Goal: Task Accomplishment & Management: Complete application form

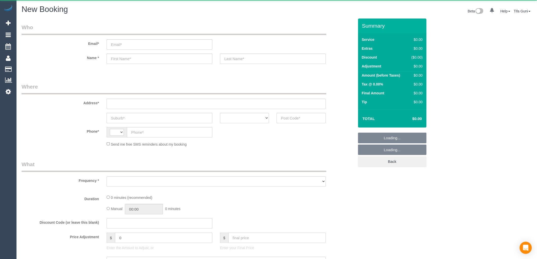
select select "string:AU"
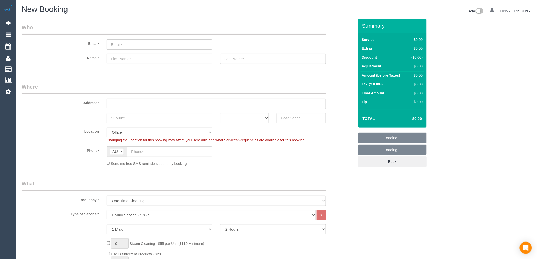
select select "object:2118"
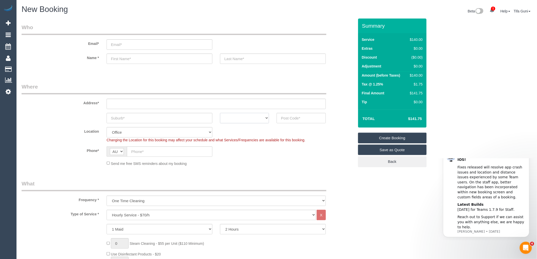
click at [267, 118] on select "ACT NSW NT QLD SA TAS VIC WA" at bounding box center [244, 118] width 49 height 10
select select "VIC"
click at [220, 113] on select "ACT NSW NT QLD SA TAS VIC WA" at bounding box center [244, 118] width 49 height 10
click at [286, 119] on input "text" at bounding box center [301, 118] width 49 height 10
type input "3095"
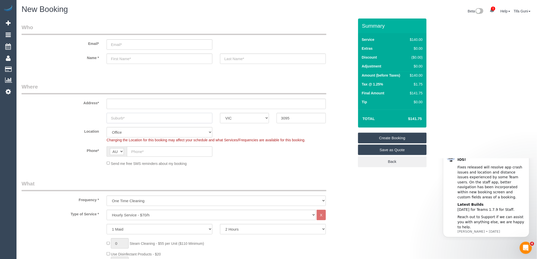
click at [129, 118] on input "text" at bounding box center [160, 118] width 106 height 10
drag, startPoint x: 301, startPoint y: 118, endPoint x: 281, endPoint y: 113, distance: 21.4
click at [280, 113] on input "3095" at bounding box center [301, 118] width 49 height 10
click at [183, 104] on input "text" at bounding box center [216, 104] width 219 height 10
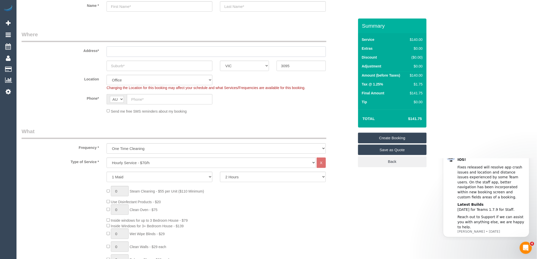
scroll to position [56, 0]
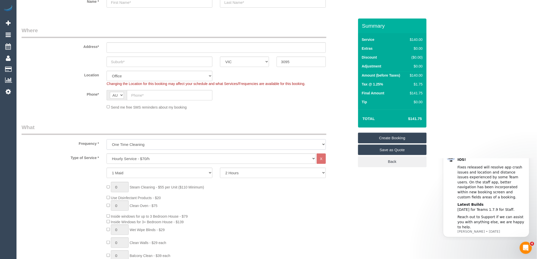
click at [155, 142] on select "One Time Cleaning Weekly - 10% Off - 10.00% (0% for the First Booking) Fortnigh…" at bounding box center [216, 144] width 219 height 10
select select "object:2120"
click at [107, 140] on select "One Time Cleaning Weekly - 10% Off - 10.00% (0% for the First Booking) Fortnigh…" at bounding box center [216, 144] width 219 height 10
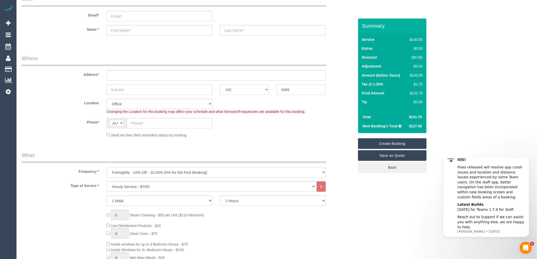
scroll to position [28, 0]
click at [124, 92] on input "text" at bounding box center [160, 90] width 106 height 10
type input "Research"
click at [131, 72] on input "text" at bounding box center [216, 76] width 219 height 10
click at [158, 124] on input "text" at bounding box center [169, 123] width 85 height 10
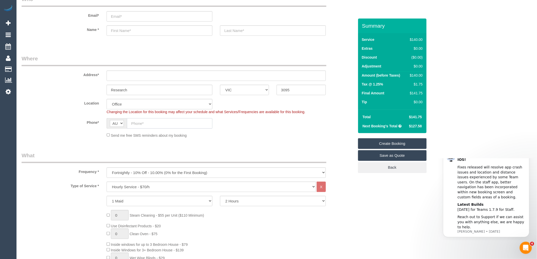
click at [142, 125] on input "text" at bounding box center [169, 123] width 85 height 10
paste input "61 431 330 912"
drag, startPoint x: 135, startPoint y: 122, endPoint x: 128, endPoint y: 122, distance: 7.1
click at [128, 122] on input "61 431 330 912" at bounding box center [169, 123] width 85 height 10
type input "0431 330 912"
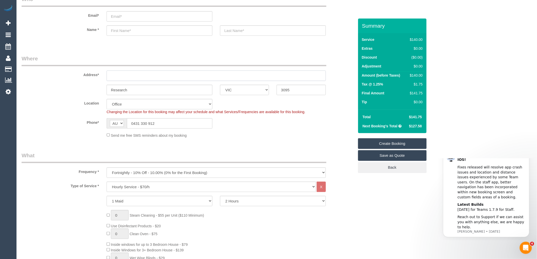
click at [125, 74] on input "text" at bounding box center [216, 76] width 219 height 10
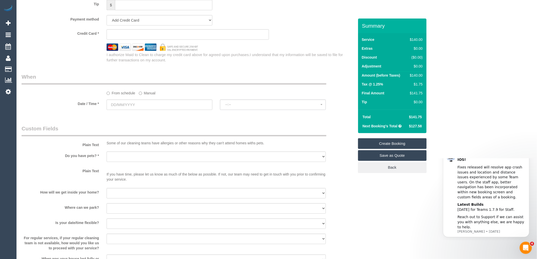
scroll to position [507, 0]
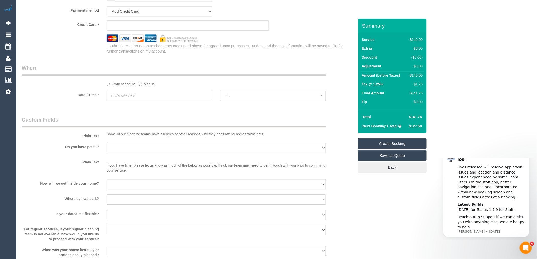
type input "-"
click at [157, 99] on input "text" at bounding box center [160, 96] width 106 height 10
click at [168, 108] on span "Next" at bounding box center [168, 110] width 4 height 4
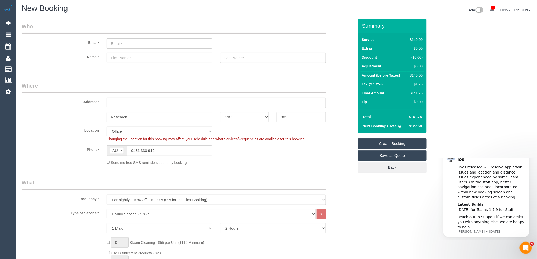
scroll to position [0, 0]
click at [120, 58] on input "text" at bounding box center [160, 59] width 106 height 10
drag, startPoint x: 130, startPoint y: 59, endPoint x: 90, endPoint y: 59, distance: 40.1
click at [90, 59] on div "Name * Dian" at bounding box center [188, 59] width 340 height 10
type input "Sian"
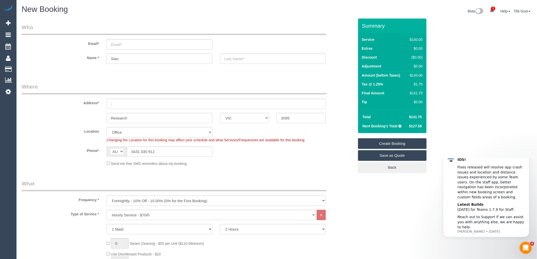
click at [179, 72] on fieldset "Who Email* Name * Sian" at bounding box center [188, 48] width 333 height 49
drag, startPoint x: 165, startPoint y: 152, endPoint x: 126, endPoint y: 150, distance: 39.9
click at [126, 150] on div "AF AL DZ AD AO AI AQ AG AR AM AW AU AT AZ BS BH BD BB BY BE BZ BJ BM BT BO BA B…" at bounding box center [160, 151] width 106 height 10
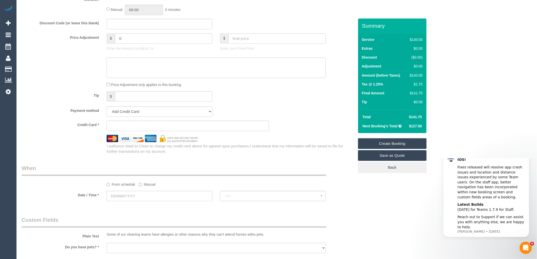
scroll to position [451, 0]
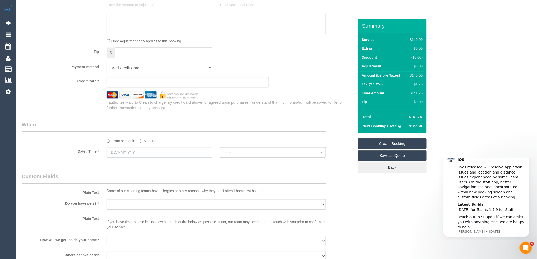
click at [142, 151] on input "text" at bounding box center [160, 152] width 106 height 10
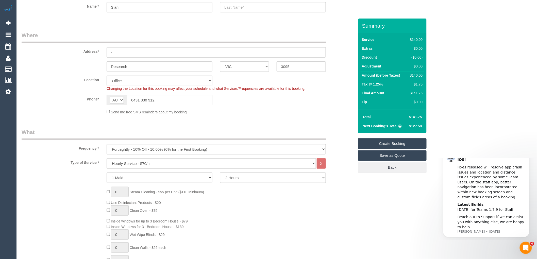
scroll to position [0, 0]
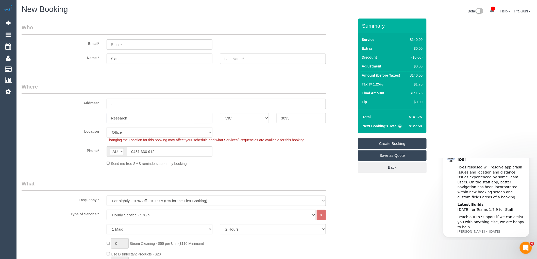
click at [159, 118] on input "Research" at bounding box center [160, 118] width 106 height 10
drag, startPoint x: 94, startPoint y: 121, endPoint x: 78, endPoint y: 124, distance: 16.0
click at [78, 124] on fieldset "Where Address* - Research ACT NSW NT QLD SA TAS VIC WA 3095 Location Office Cit…" at bounding box center [188, 126] width 333 height 87
click at [128, 118] on input "text" at bounding box center [160, 118] width 106 height 10
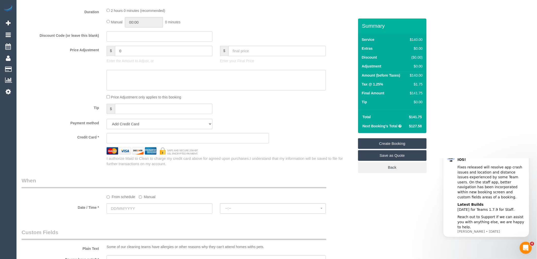
scroll to position [479, 0]
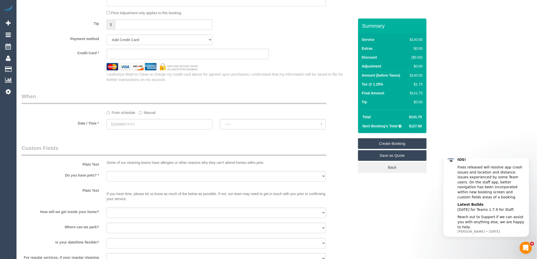
type input "-"
click at [136, 129] on input "text" at bounding box center [160, 124] width 106 height 10
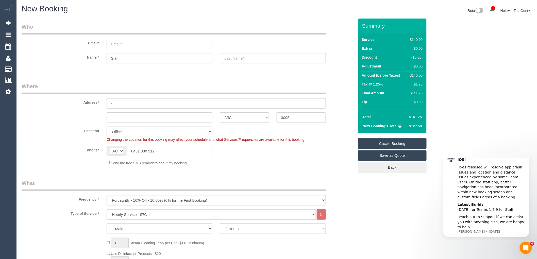
scroll to position [0, 0]
drag, startPoint x: 288, startPoint y: 118, endPoint x: 275, endPoint y: 118, distance: 12.9
click at [275, 118] on div "3095" at bounding box center [301, 118] width 57 height 10
paste input "80"
type input "3805"
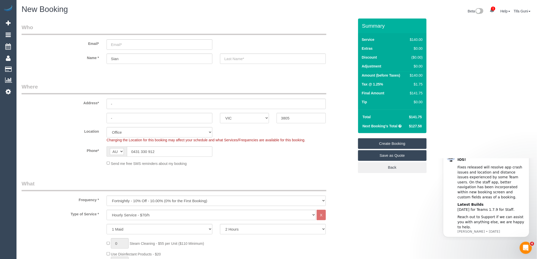
select select "52"
select select "object:2135"
drag, startPoint x: 121, startPoint y: 117, endPoint x: 83, endPoint y: 117, distance: 38.6
click at [83, 116] on div "- ACT NSW NT QLD SA TAS VIC WA 3805" at bounding box center [188, 118] width 340 height 10
paste input "Narre Warren"
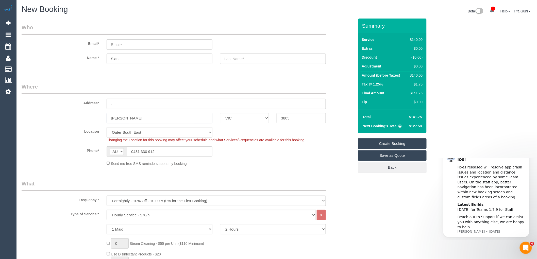
type input "Narre Warren"
click at [118, 103] on input "-" at bounding box center [216, 104] width 219 height 10
drag, startPoint x: 125, startPoint y: 59, endPoint x: 77, endPoint y: 62, distance: 48.1
click at [77, 62] on div "Name * Sian" at bounding box center [188, 59] width 340 height 10
click at [119, 106] on input "text" at bounding box center [216, 104] width 219 height 10
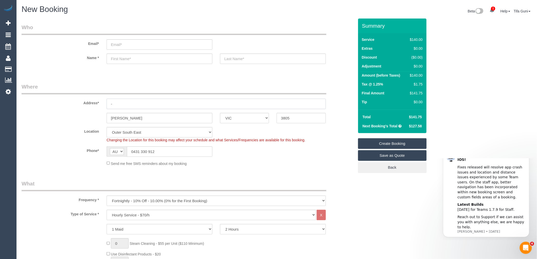
type input "-"
click at [123, 59] on input "text" at bounding box center [160, 59] width 106 height 10
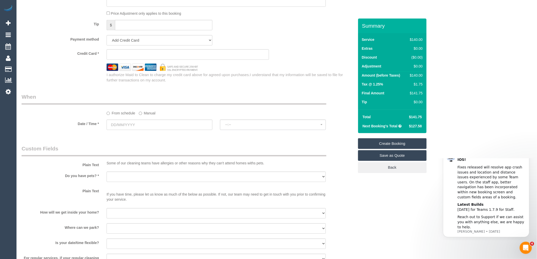
scroll to position [479, 0]
type input "Estalle"
click at [144, 129] on input "text" at bounding box center [160, 124] width 106 height 10
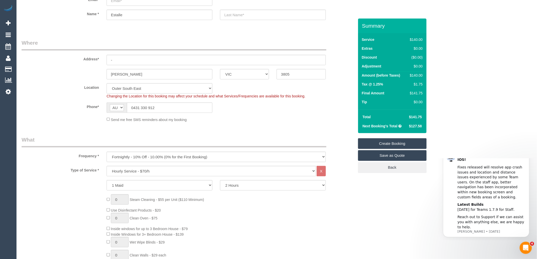
scroll to position [56, 0]
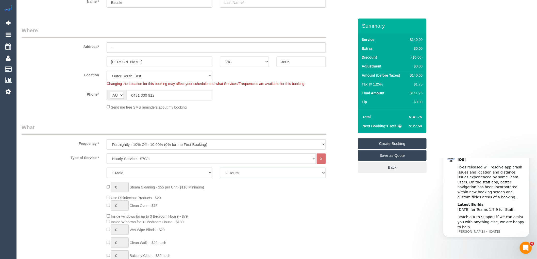
click at [233, 174] on select "2 Hours 2.5 Hours 3 Hours 3.5 Hours 4 Hours 4.5 Hours 5 Hours 5.5 Hours 6 Hours…" at bounding box center [273, 173] width 106 height 10
select select "180"
click at [220, 168] on select "2 Hours 2.5 Hours 3 Hours 3.5 Hours 4 Hours 4.5 Hours 5 Hours 5.5 Hours 6 Hours…" at bounding box center [273, 173] width 106 height 10
drag, startPoint x: 129, startPoint y: 98, endPoint x: 106, endPoint y: 99, distance: 23.9
click at [106, 99] on div "AF AL DZ AD AO AI AQ AG AR AM AW AU AT AZ BS BH BD BB BY BE BZ BJ BM BT BO BA B…" at bounding box center [159, 95] width 113 height 10
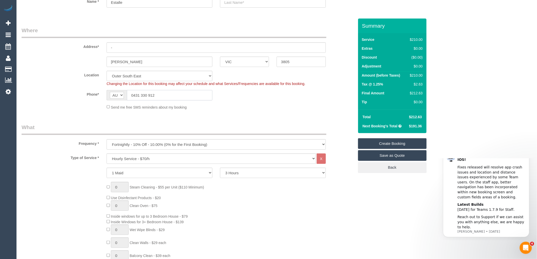
paste input "61 488 794 078"
drag, startPoint x: 136, startPoint y: 95, endPoint x: 124, endPoint y: 95, distance: 12.2
click at [124, 95] on div "AF AL DZ AD AO AI AQ AG AR AM AW AU AT AZ BS BH BD BB BY BE BZ BJ BM BT BO BA B…" at bounding box center [160, 95] width 106 height 10
type input "0488 794 078"
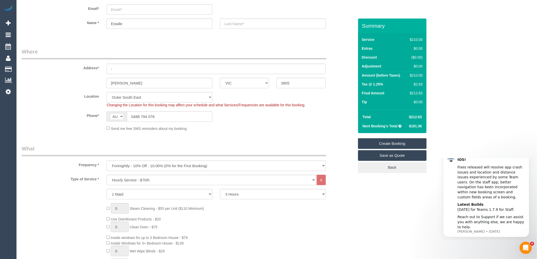
scroll to position [0, 0]
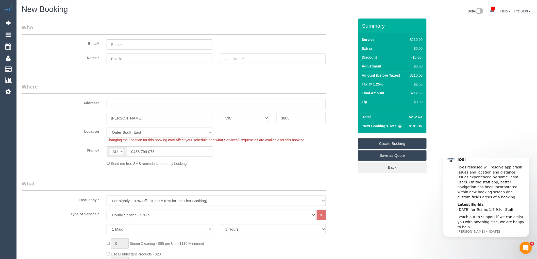
click at [161, 152] on input "0488 794 078" at bounding box center [169, 151] width 85 height 10
click at [133, 106] on input "-" at bounding box center [216, 104] width 219 height 10
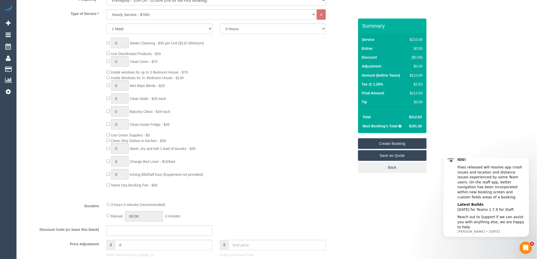
scroll to position [141, 0]
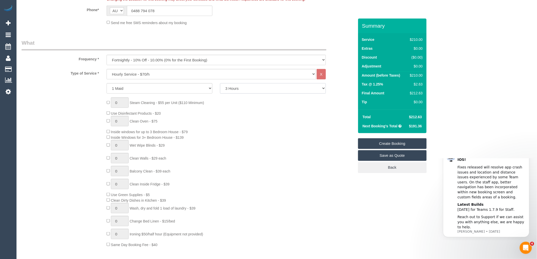
click at [240, 91] on select "2 Hours 2.5 Hours 3 Hours 3.5 Hours 4 Hours 4.5 Hours 5 Hours 5.5 Hours 6 Hours…" at bounding box center [273, 88] width 106 height 10
select select "150"
click at [220, 83] on select "2 Hours 2.5 Hours 3 Hours 3.5 Hours 4 Hours 4.5 Hours 5 Hours 5.5 Hours 6 Hours…" at bounding box center [273, 88] width 106 height 10
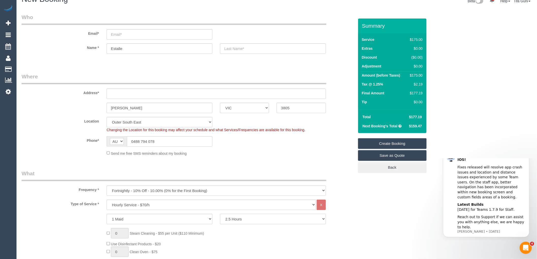
scroll to position [0, 0]
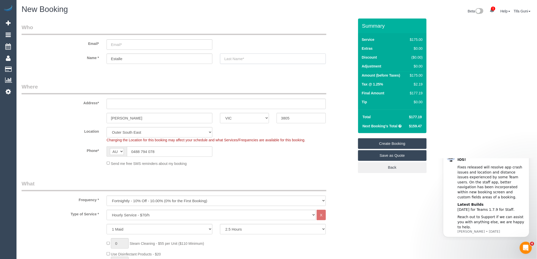
click at [234, 59] on input "text" at bounding box center [273, 59] width 106 height 10
type input "Baye"
click at [118, 58] on input "Estalle" at bounding box center [160, 59] width 106 height 10
click at [128, 59] on input "[PERSON_NAME]" at bounding box center [160, 59] width 106 height 10
type input "[PERSON_NAME]"
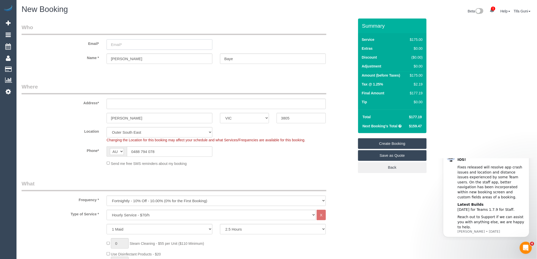
click at [120, 45] on input "email" at bounding box center [160, 44] width 106 height 10
type input "estelle.jay@hotmail.com"
click at [120, 102] on input "text" at bounding box center [216, 104] width 219 height 10
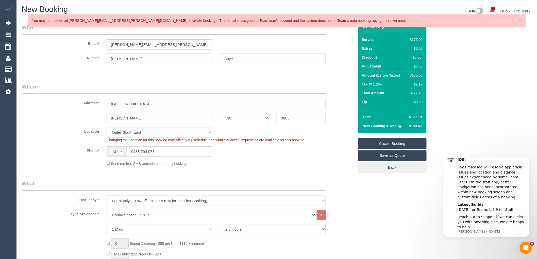
type input "[GEOGRAPHIC_DATA]"
click at [146, 115] on input "Narre Warren" at bounding box center [160, 118] width 106 height 10
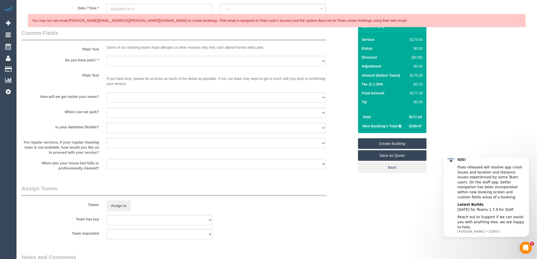
scroll to position [592, 0]
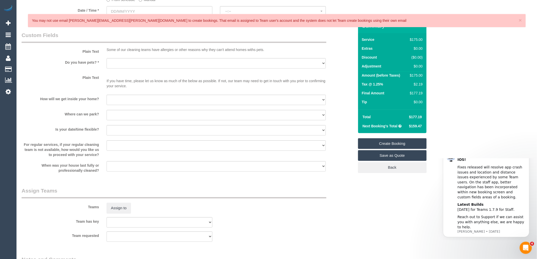
type input "[PERSON_NAME] south"
click at [163, 68] on select "Yes - Cats Yes - Dogs No pets Yes - Dogs and Cats Yes - Other" at bounding box center [216, 63] width 219 height 10
select select "number:27"
click at [107, 62] on select "Yes - Cats Yes - Dogs No pets Yes - Dogs and Cats Yes - Other" at bounding box center [216, 63] width 219 height 10
click at [120, 104] on select "I will be home Key will be left (please provide details below) Lock box/Access …" at bounding box center [216, 100] width 219 height 10
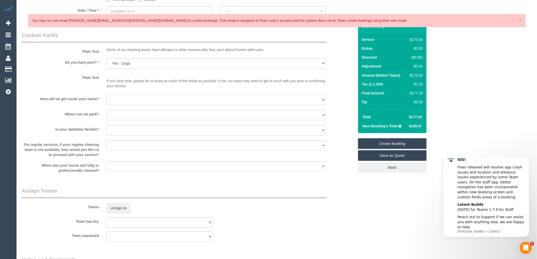
select select "number:14"
click at [107, 98] on select "I will be home Key will be left (please provide details below) Lock box/Access …" at bounding box center [216, 100] width 219 height 10
click at [125, 118] on select "I will provide parking on-site Free street parking Paid street parking (cost wi…" at bounding box center [216, 115] width 219 height 10
select select "number:18"
click at [107, 113] on select "I will provide parking on-site Free street parking Paid street parking (cost wi…" at bounding box center [216, 115] width 219 height 10
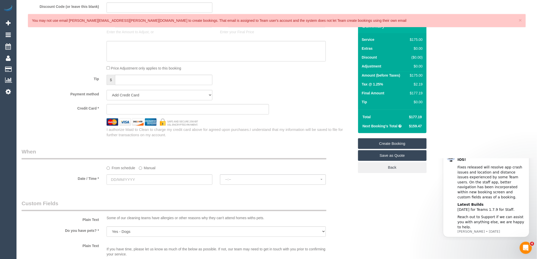
scroll to position [423, 0]
click at [140, 110] on sui-stripe-card at bounding box center [188, 110] width 162 height 10
click at [289, 101] on div "Payment method Add Credit Card Cash Check Paypal" at bounding box center [188, 96] width 340 height 10
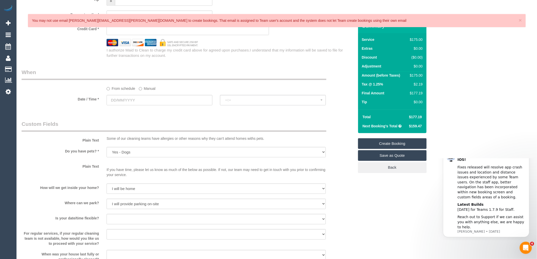
scroll to position [507, 0]
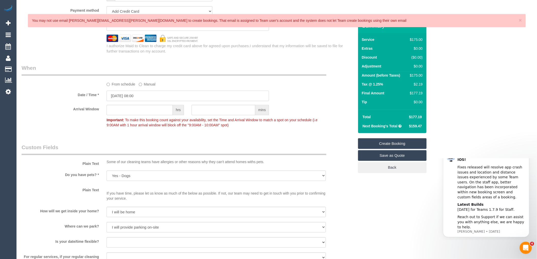
click at [134, 98] on input "10/09/2025 08:00" at bounding box center [188, 96] width 162 height 10
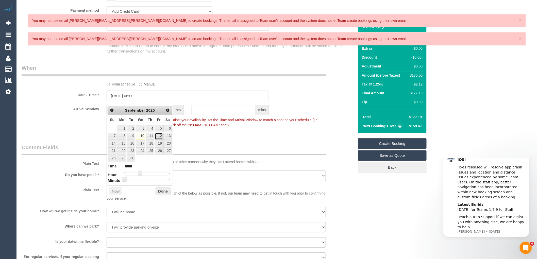
click at [159, 135] on link "12" at bounding box center [159, 136] width 8 height 7
type input "[DATE] 07:00"
type input "*****"
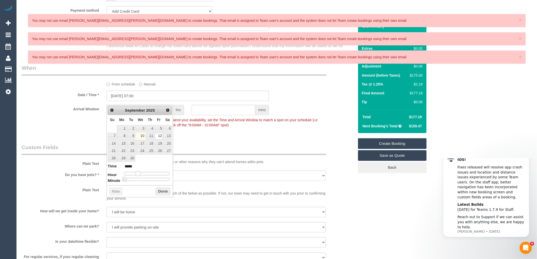
type input "12/09/2025 06:00"
type input "*****"
type input "[DATE] 07:00"
type input "*****"
click at [136, 174] on span at bounding box center [138, 173] width 5 height 5
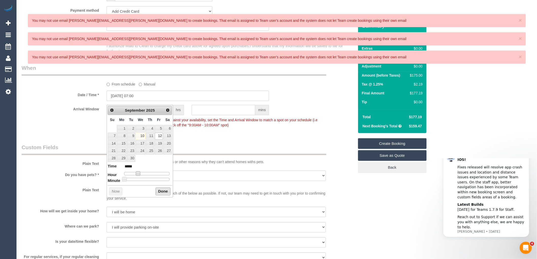
click at [158, 192] on button "Done" at bounding box center [163, 191] width 15 height 8
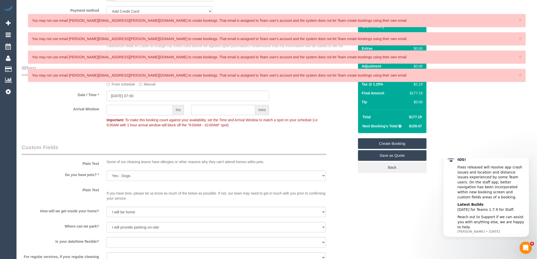
click at [129, 115] on input "text" at bounding box center [140, 110] width 66 height 10
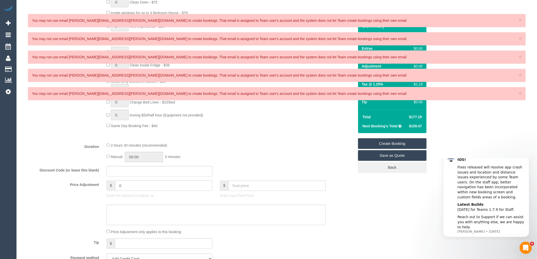
scroll to position [254, 0]
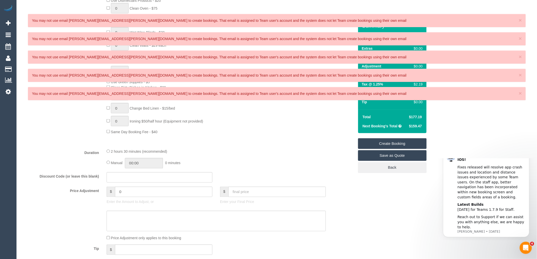
type input "1"
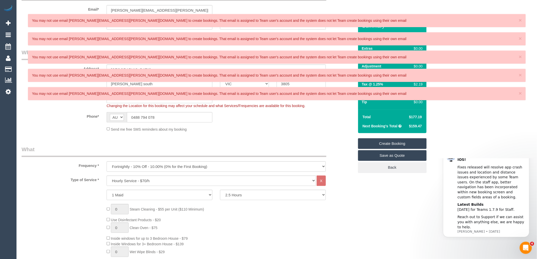
scroll to position [0, 0]
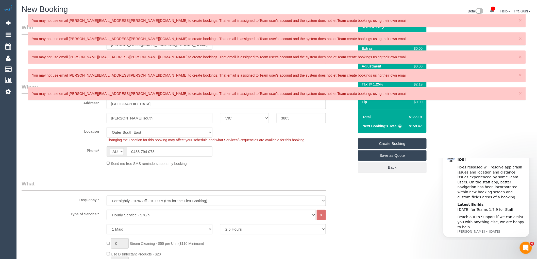
click at [166, 45] on div "× You may not use email estelle.jay@hotmail.com to create bookings. That email …" at bounding box center [277, 38] width 498 height 13
click at [520, 93] on span "×" at bounding box center [520, 93] width 3 height 6
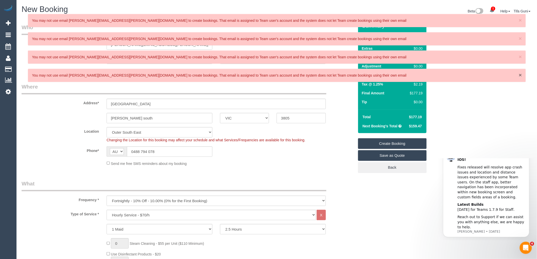
click at [520, 76] on span "×" at bounding box center [520, 75] width 3 height 6
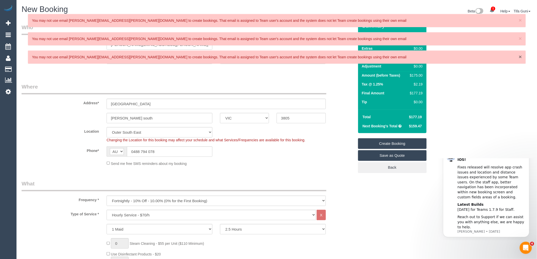
click at [520, 57] on span "×" at bounding box center [520, 57] width 3 height 6
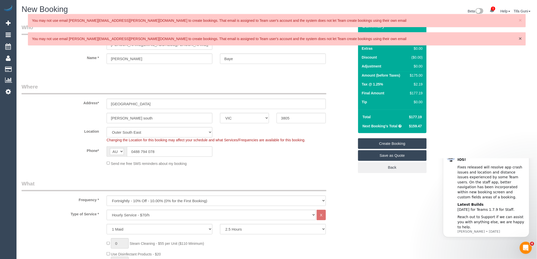
click at [521, 38] on span "×" at bounding box center [520, 39] width 3 height 6
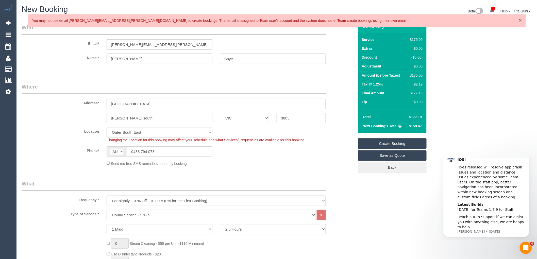
click at [520, 21] on span "×" at bounding box center [520, 20] width 3 height 6
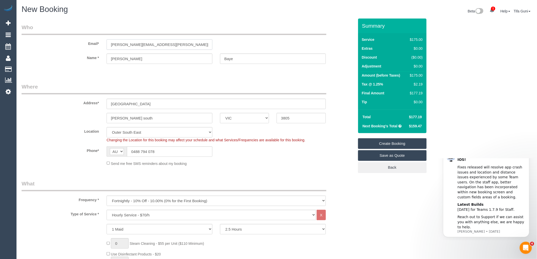
drag, startPoint x: 156, startPoint y: 42, endPoint x: 104, endPoint y: 46, distance: 52.2
click at [104, 46] on div "estelle.jay@hotmail.com" at bounding box center [159, 44] width 113 height 10
click at [129, 45] on input "ybcleaning@gmail.com" at bounding box center [160, 44] width 106 height 10
type input "[EMAIL_ADDRESS][DOMAIN_NAME]"
drag, startPoint x: 159, startPoint y: 45, endPoint x: 100, endPoint y: 51, distance: 59.1
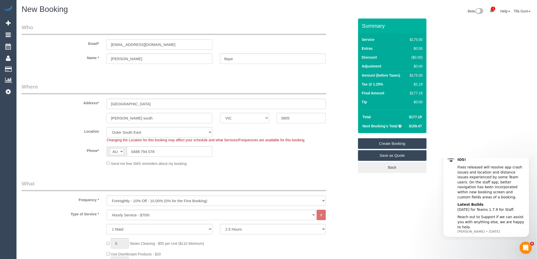
click at [100, 51] on sui-booking-customer "Email* ybcleaning01@gmail.com Name * Estelle Baye" at bounding box center [188, 46] width 333 height 45
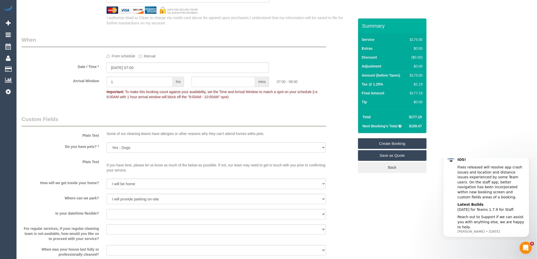
scroll to position [676, 0]
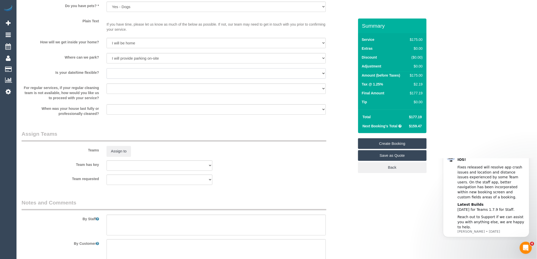
click at [157, 76] on select "Yes - date and time Yes - date but not time Yes - time but not date No - No fle…" at bounding box center [216, 73] width 219 height 10
select select "number:24"
click at [107, 72] on select "Yes - date and time Yes - date but not time Yes - time but not date No - No fle…" at bounding box center [216, 73] width 219 height 10
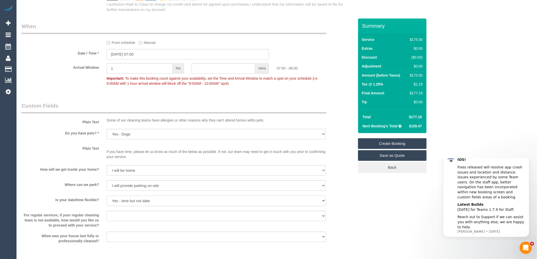
scroll to position [543, 0]
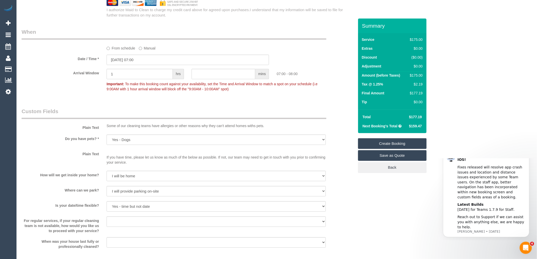
click at [393, 142] on link "Create Booking" at bounding box center [392, 143] width 68 height 11
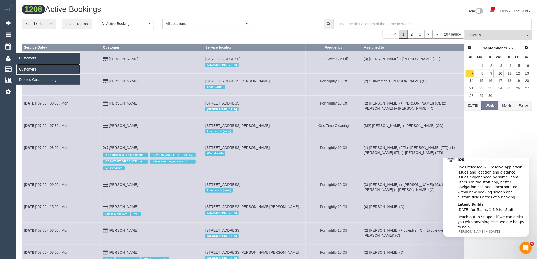
click at [29, 69] on link "Customers" at bounding box center [47, 69] width 63 height 10
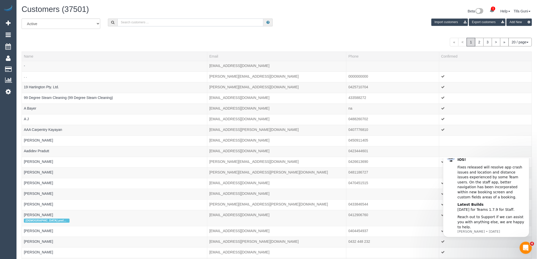
click at [134, 19] on input "text" at bounding box center [190, 23] width 146 height 8
paste input "[EMAIL_ADDRESS][DOMAIN_NAME]"
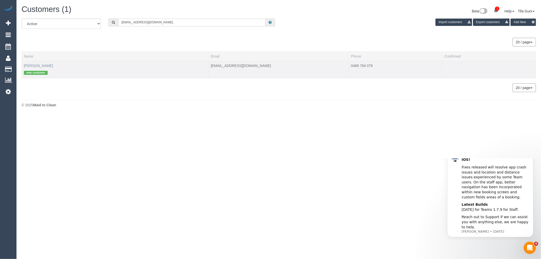
type input "[EMAIL_ADDRESS][DOMAIN_NAME]"
click at [34, 65] on link "Estelle Baye" at bounding box center [38, 66] width 29 height 4
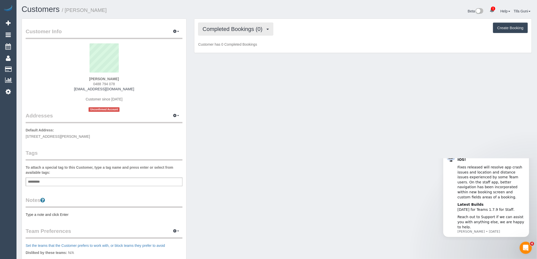
click at [239, 28] on span "Completed Bookings (0)" at bounding box center [233, 29] width 62 height 6
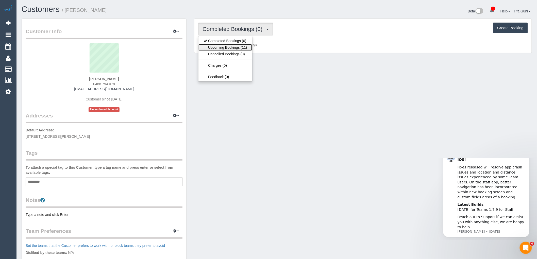
click at [234, 46] on link "Upcoming Bookings (11)" at bounding box center [225, 47] width 54 height 7
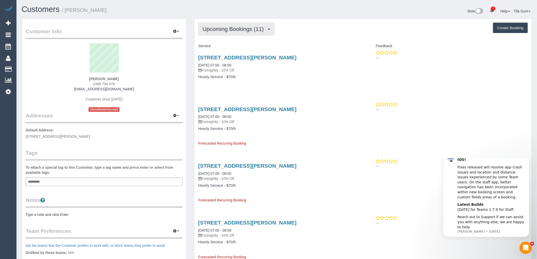
click at [245, 27] on span "Upcoming Bookings (11)" at bounding box center [234, 29] width 64 height 6
click at [261, 59] on link "47 The Avenue, Narre Warren South, VIC 3805" at bounding box center [247, 58] width 98 height 6
click at [253, 30] on span "Upcoming Bookings (11)" at bounding box center [234, 29] width 64 height 6
click at [307, 29] on div "Upcoming Bookings (11) Completed Bookings (0) Upcoming Bookings (11) Cancelled …" at bounding box center [363, 29] width 330 height 13
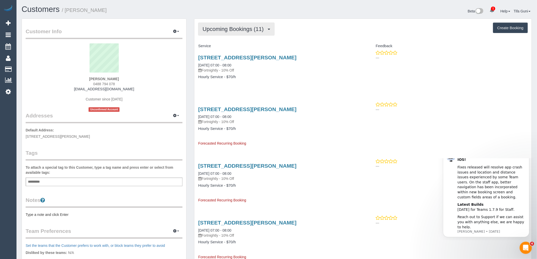
click at [255, 30] on span "Upcoming Bookings (11)" at bounding box center [234, 29] width 64 height 6
click at [270, 31] on button "Upcoming Bookings (11)" at bounding box center [236, 29] width 76 height 13
click at [273, 42] on div "Service" at bounding box center [278, 46] width 168 height 9
click at [264, 30] on span "Upcoming Bookings (11)" at bounding box center [234, 29] width 64 height 6
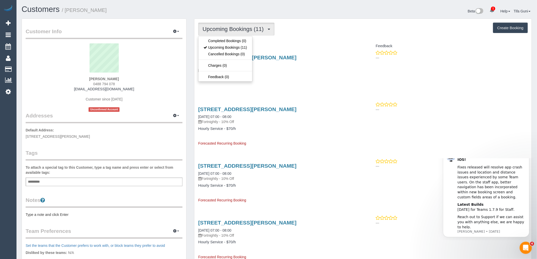
click at [291, 48] on h4 "Service" at bounding box center [278, 46] width 161 height 4
click at [263, 28] on span "Upcoming Bookings (11)" at bounding box center [234, 29] width 64 height 6
click at [268, 126] on div "47 The Avenue, Narre Warren South, VIC 3805 26/09/2025 07:00 - 08:00 Fortnightl…" at bounding box center [278, 124] width 168 height 44
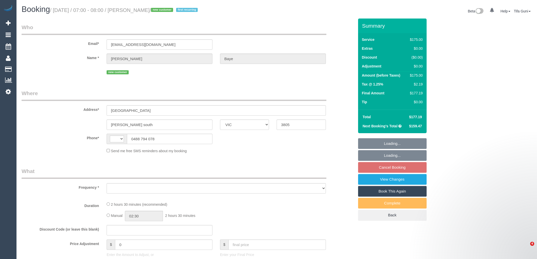
select select "VIC"
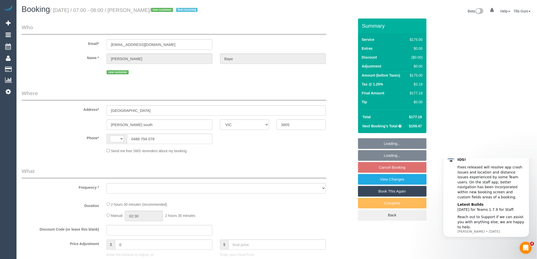
select select "string:AU"
select select "object:709"
select select "string:stripe-pm_1S5g6M2GScqysDRVo9xoAbBs"
select select "150"
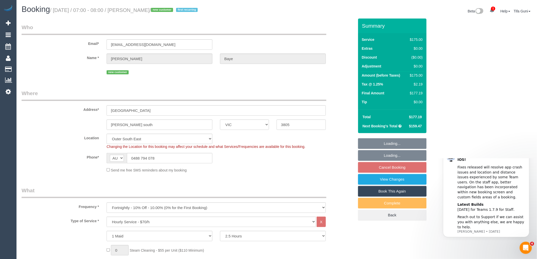
select select "number:27"
select select "number:14"
select select "number:18"
select select "number:24"
select select "object:862"
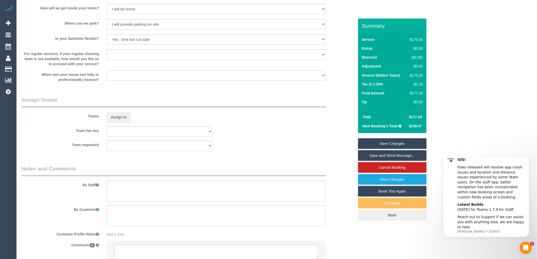
scroll to position [730, 0]
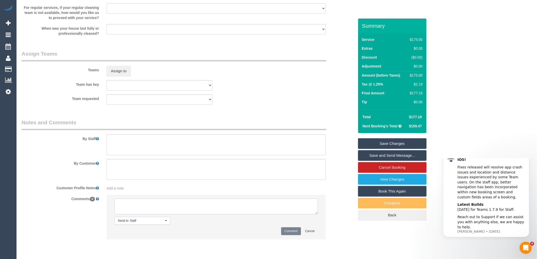
click at [140, 208] on textarea at bounding box center [215, 207] width 203 height 16
type textarea "-"
paste textarea "Flexibility dates: Flexibility times: Notes: Contact via:"
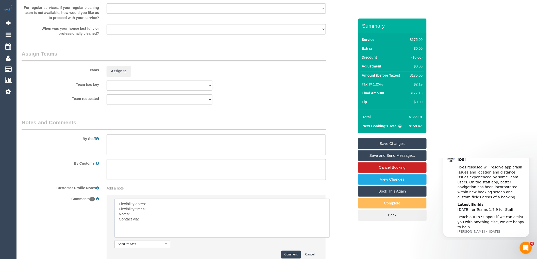
drag, startPoint x: 316, startPoint y: 215, endPoint x: 328, endPoint y: 238, distance: 26.6
click at [328, 238] on textarea at bounding box center [221, 218] width 215 height 39
click at [162, 205] on textarea at bounding box center [221, 218] width 215 height 39
click at [155, 211] on textarea at bounding box center [221, 218] width 215 height 39
click at [150, 216] on textarea at bounding box center [221, 218] width 215 height 39
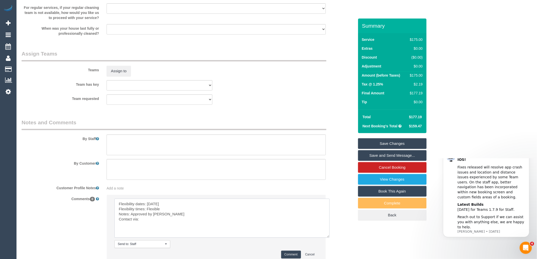
click at [148, 221] on textarea at bounding box center [221, 218] width 215 height 39
click at [140, 222] on textarea at bounding box center [221, 218] width 215 height 39
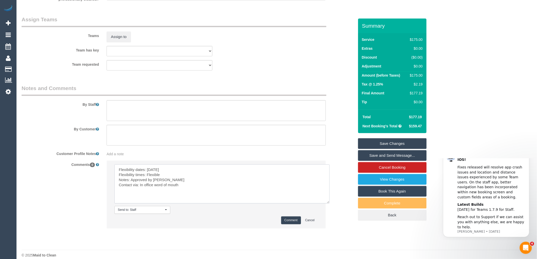
scroll to position [774, 0]
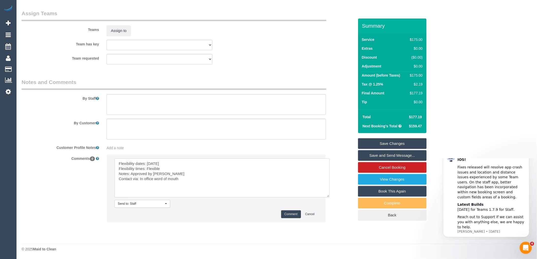
type textarea "Flexibility dates: [DATE] Flexibility times: Flexible Notes: Approved by [PERSO…"
click at [290, 214] on button "Comment" at bounding box center [291, 214] width 20 height 8
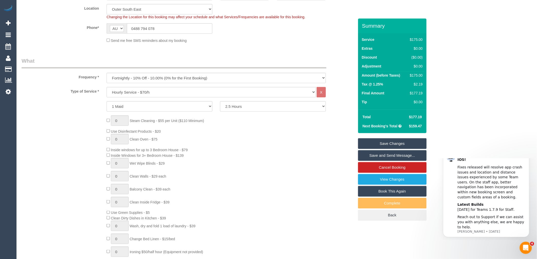
scroll to position [0, 0]
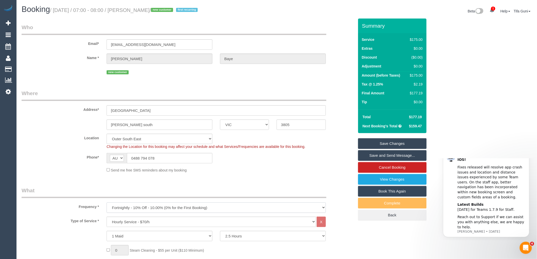
click at [183, 208] on select "One Time Cleaning Weekly - 10% Off - 10.00% (0% for the First Booking) Fortnigh…" at bounding box center [216, 207] width 219 height 10
click at [85, 158] on label "Phone*" at bounding box center [60, 156] width 85 height 7
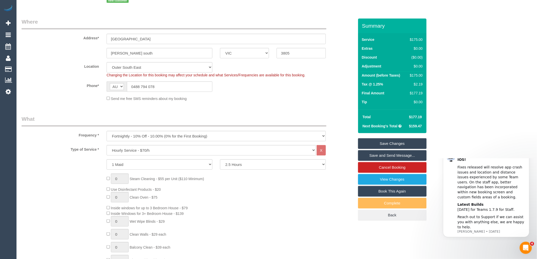
scroll to position [84, 0]
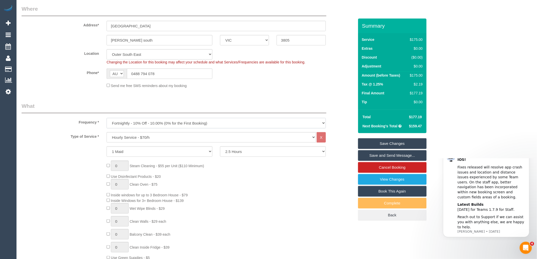
click at [216, 121] on select "One Time Cleaning Weekly - 10% Off - 10.00% (0% for the First Booking) Fortnigh…" at bounding box center [216, 123] width 219 height 10
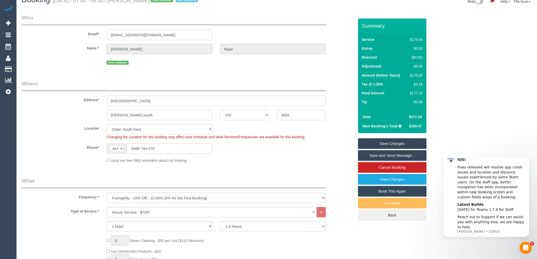
scroll to position [0, 0]
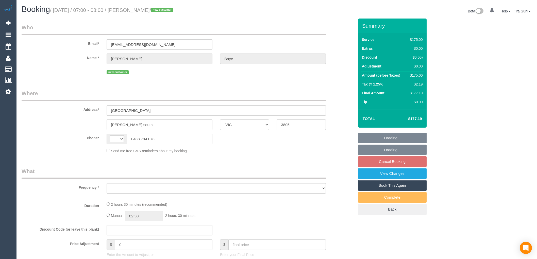
select select "VIC"
select select "string:AU"
select select "object:299"
select select "string:stripe-pm_1S5g6M2GScqysDRVo9xoAbBs"
select select "150"
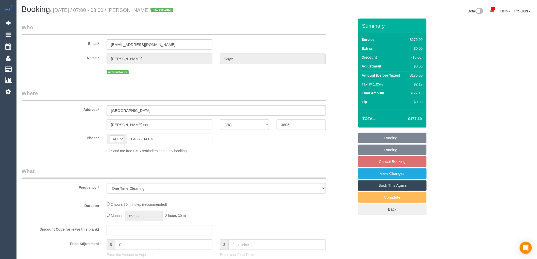
select select "number:27"
select select "number:14"
select select "number:18"
select select "number:24"
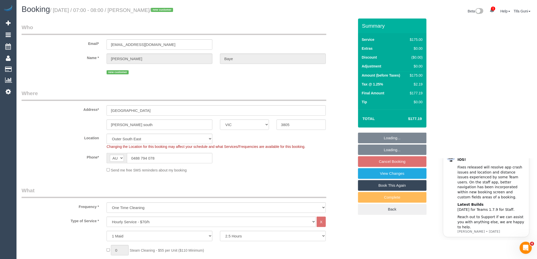
select select "object:1197"
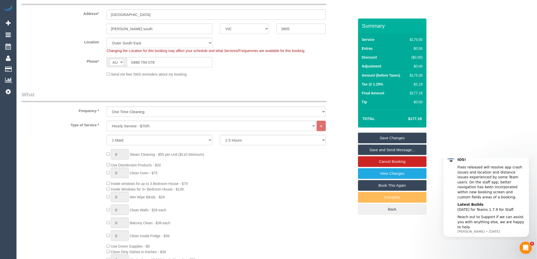
scroll to position [113, 0]
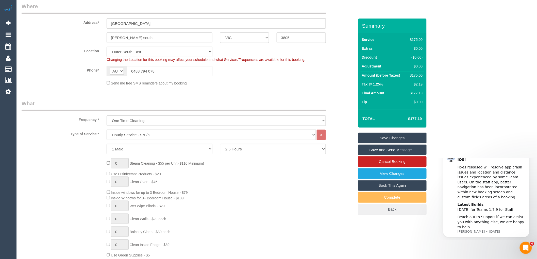
scroll to position [0, 0]
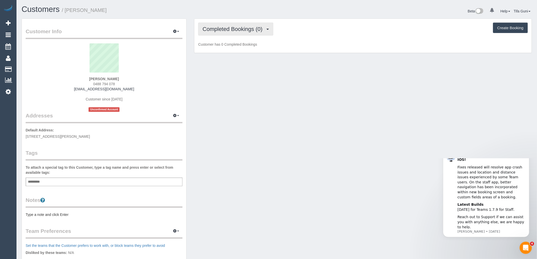
click at [250, 28] on span "Completed Bookings (0)" at bounding box center [233, 29] width 62 height 6
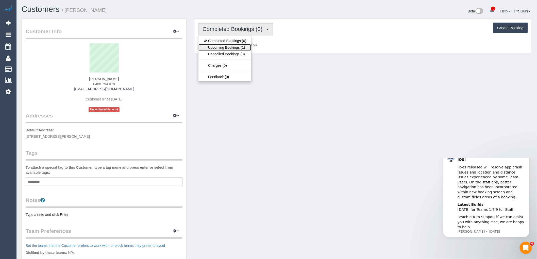
click at [246, 48] on link "Upcoming Bookings (1)" at bounding box center [224, 47] width 53 height 7
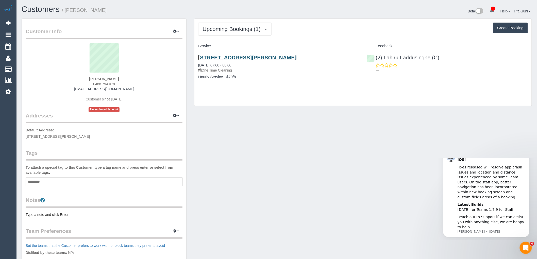
click at [243, 58] on link "47 The Avenue, Narre Warren South, VIC 3805" at bounding box center [247, 58] width 98 height 6
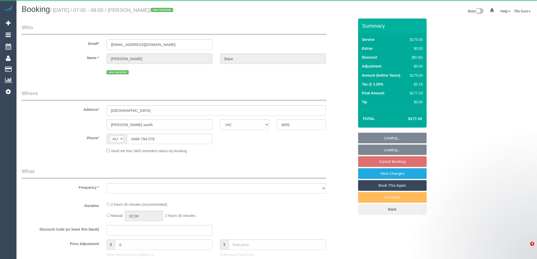
select select "VIC"
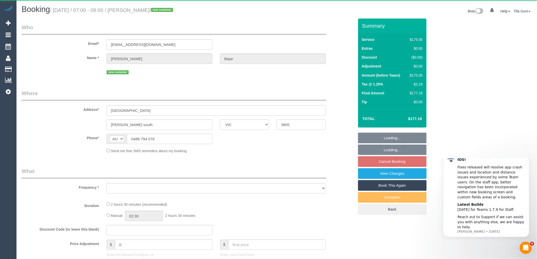
select select "object:546"
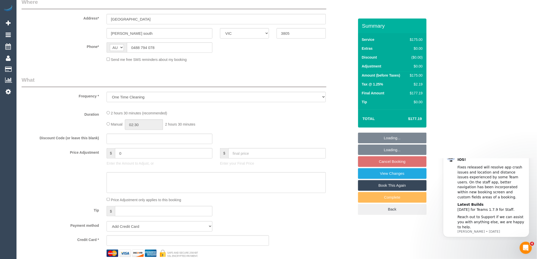
select select "string:stripe-pm_1S5g6M2GScqysDRVo9xoAbBs"
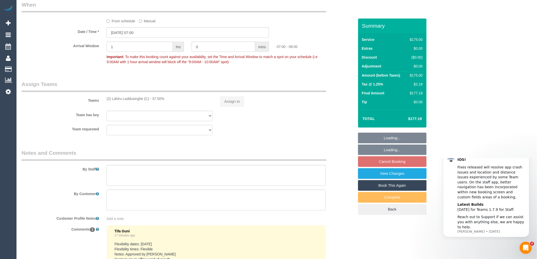
scroll to position [308, 0]
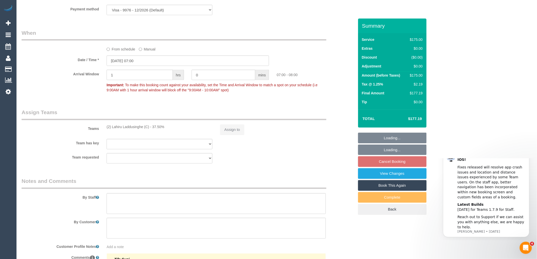
select select "number:27"
select select "number:14"
select select "number:18"
select select "number:24"
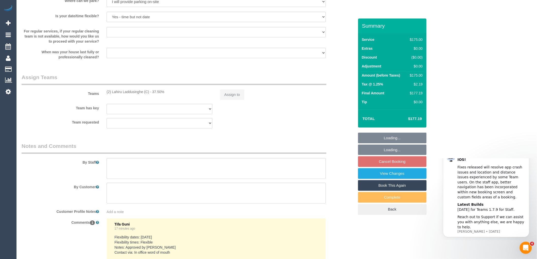
select select "150"
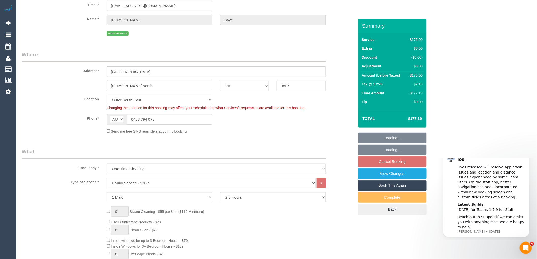
scroll to position [0, 0]
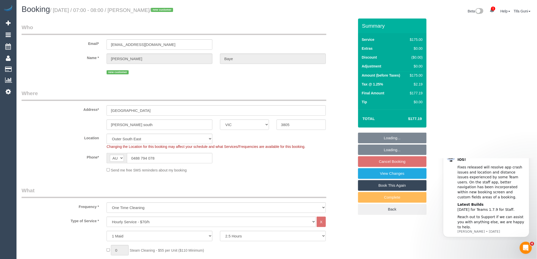
select select "object:1511"
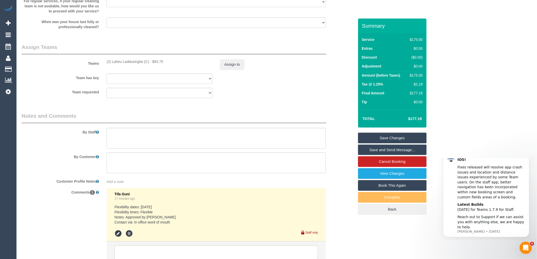
scroll to position [783, 0]
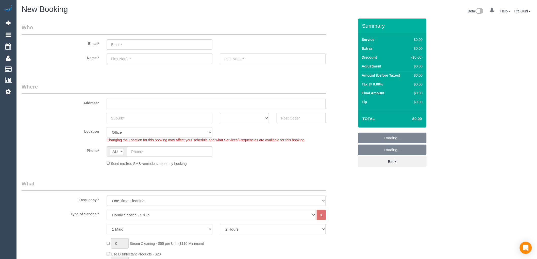
select select "object:819"
